Goal: Task Accomplishment & Management: Manage account settings

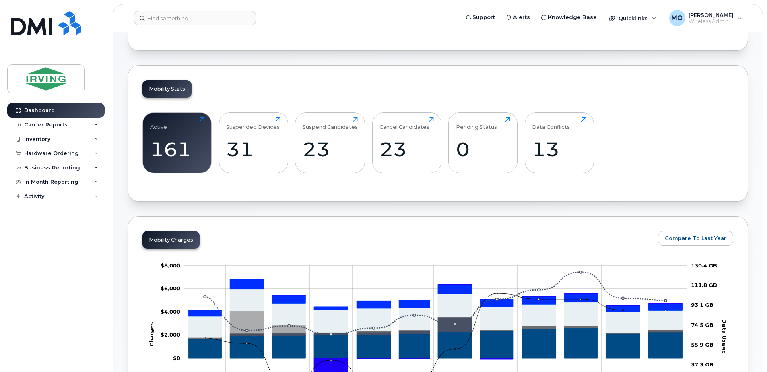
scroll to position [81, 0]
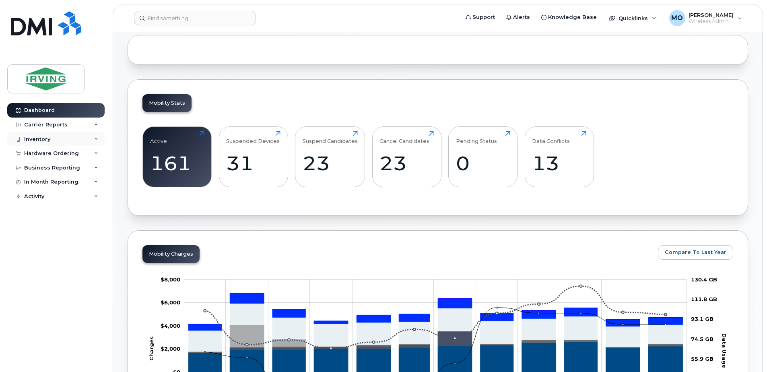
click at [47, 142] on div "Inventory" at bounding box center [37, 139] width 26 height 6
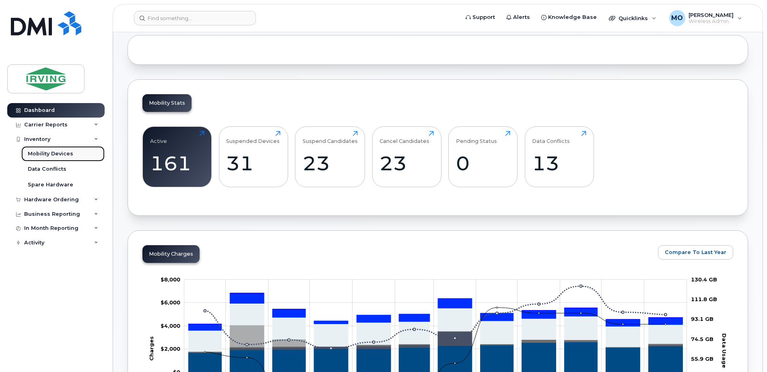
click at [48, 154] on div "Mobility Devices" at bounding box center [50, 153] width 45 height 7
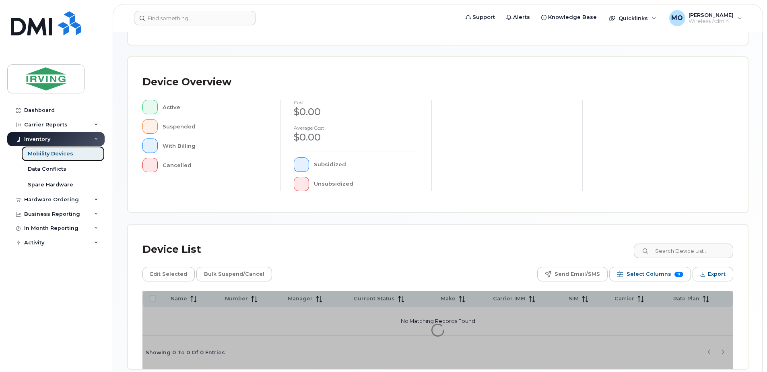
scroll to position [182, 0]
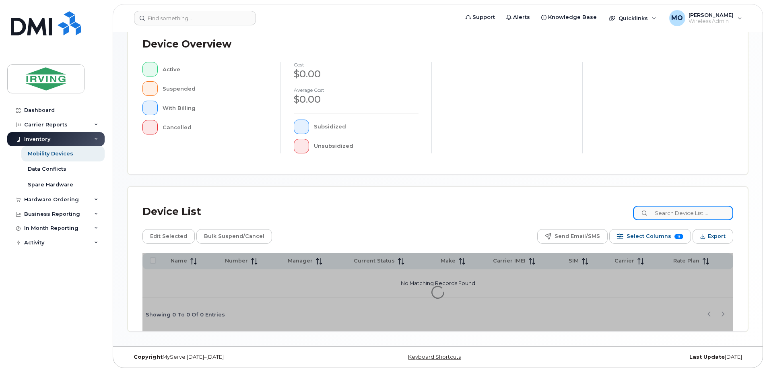
click at [661, 213] on input at bounding box center [683, 213] width 100 height 14
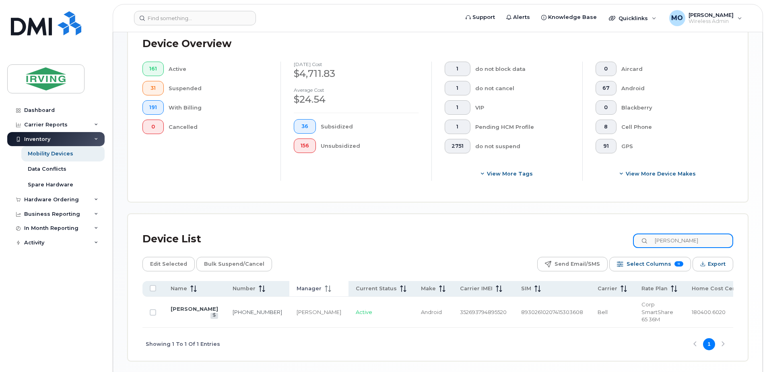
scroll to position [225, 0]
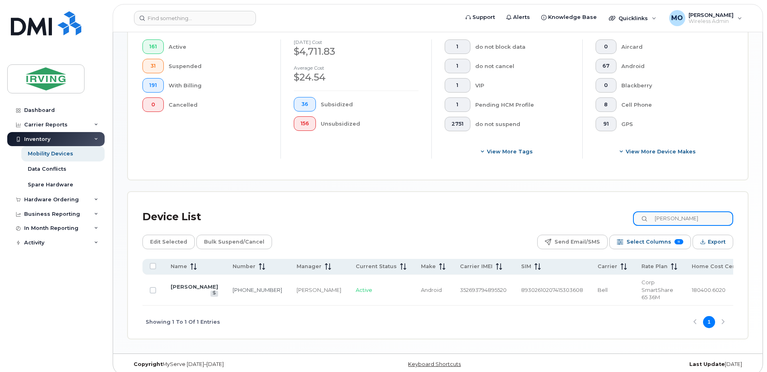
type input "Leah"
click at [185, 285] on td "[PERSON_NAME]" at bounding box center [194, 290] width 62 height 31
click at [243, 287] on link "902-670-9563" at bounding box center [258, 290] width 50 height 6
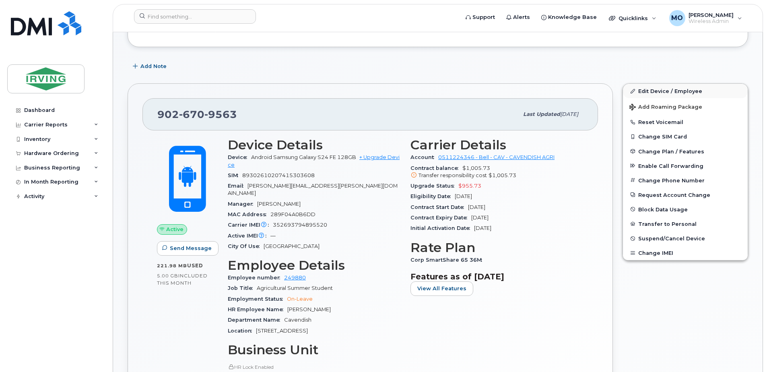
scroll to position [161, 0]
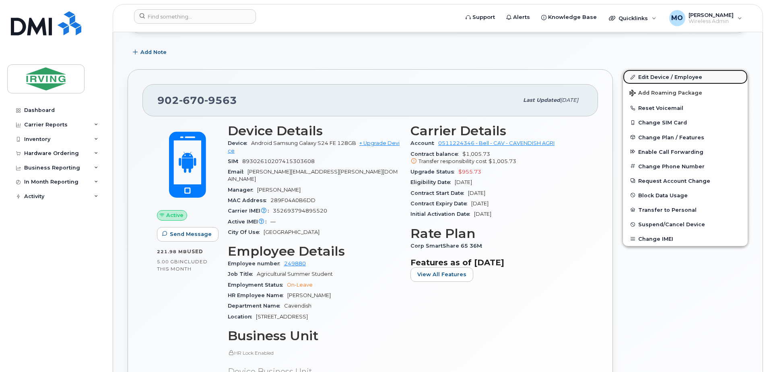
click at [666, 75] on link "Edit Device / Employee" at bounding box center [685, 77] width 125 height 14
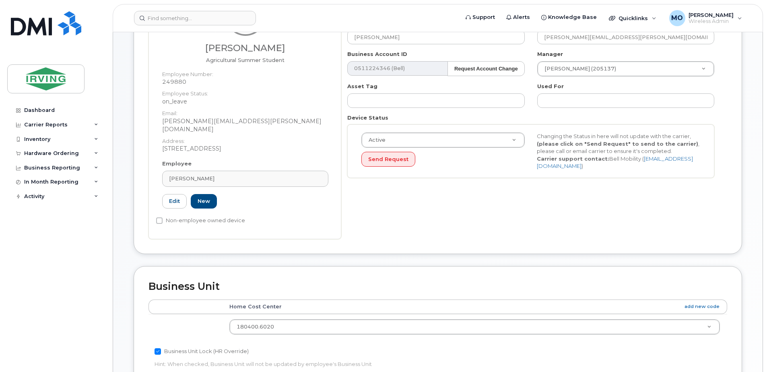
scroll to position [161, 0]
click at [236, 174] on div "[PERSON_NAME]" at bounding box center [245, 178] width 153 height 8
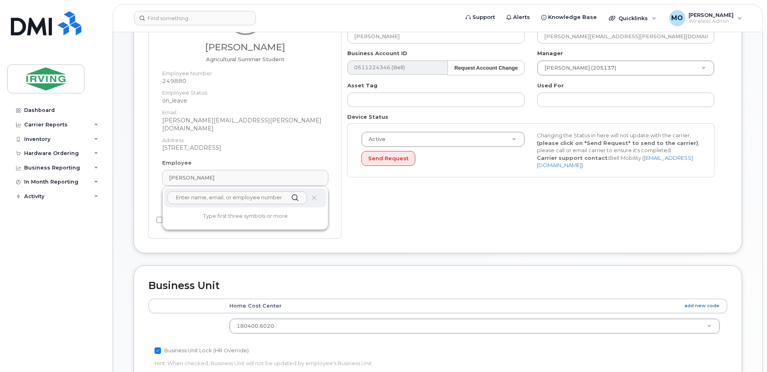
click at [274, 194] on input "text" at bounding box center [237, 197] width 140 height 13
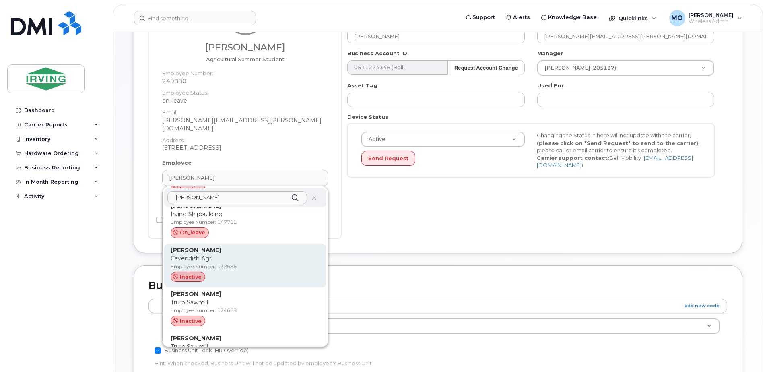
scroll to position [282, 0]
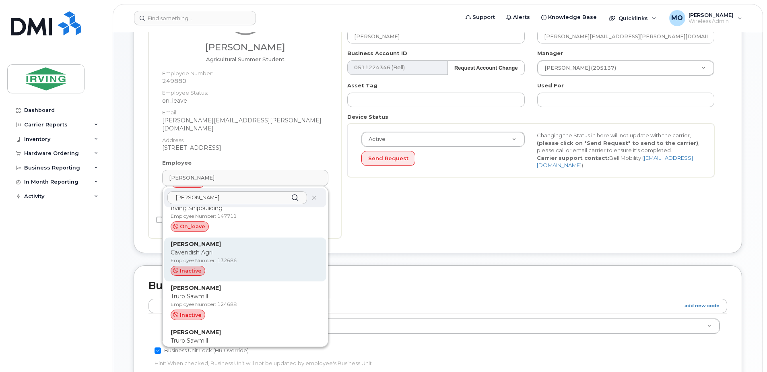
type input "holman"
click at [187, 267] on span "inactive" at bounding box center [191, 271] width 22 height 8
click at [198, 248] on p "Cavendish Agri" at bounding box center [245, 252] width 149 height 8
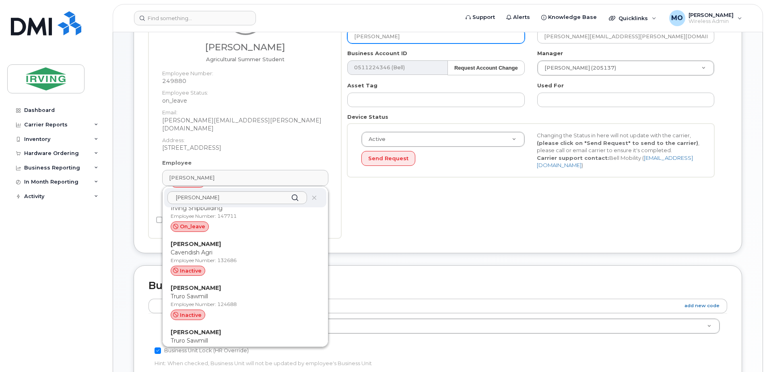
type input "132686"
type input "[PERSON_NAME]"
type input "[PERSON_NAME][EMAIL_ADDRESS][PERSON_NAME][DOMAIN_NAME]"
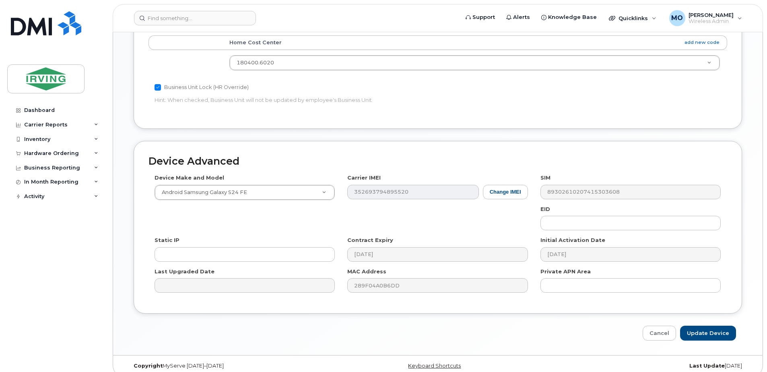
scroll to position [408, 0]
click at [722, 327] on input "Update Device" at bounding box center [708, 332] width 56 height 15
type input "Saving..."
